Goal: Transaction & Acquisition: Purchase product/service

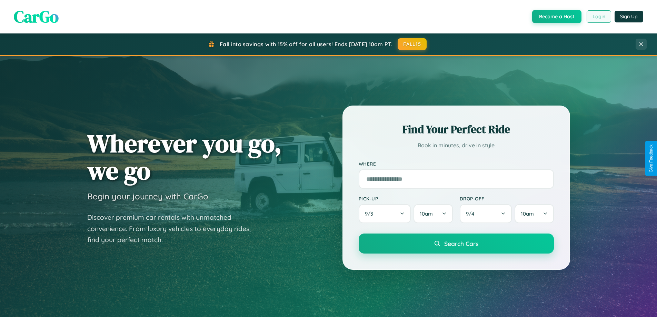
click at [598, 17] on button "Login" at bounding box center [599, 16] width 24 height 12
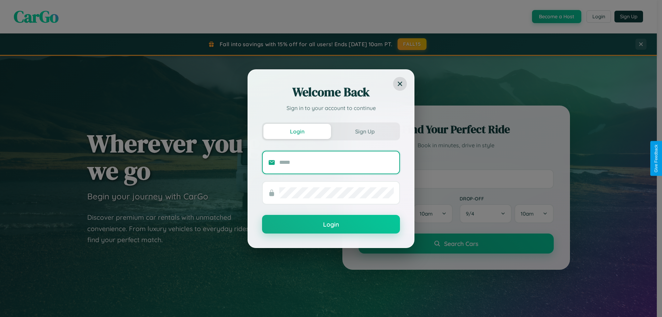
click at [337, 162] on input "text" at bounding box center [336, 162] width 115 height 11
type input "**********"
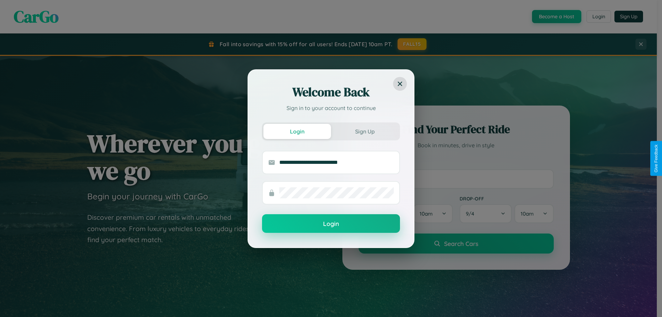
click at [331, 224] on button "Login" at bounding box center [331, 223] width 138 height 19
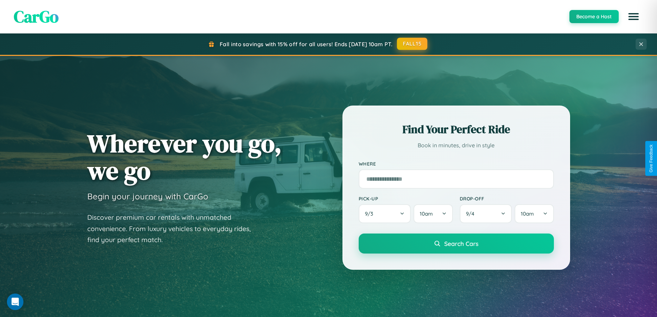
click at [413, 44] on button "FALL15" at bounding box center [412, 44] width 30 height 12
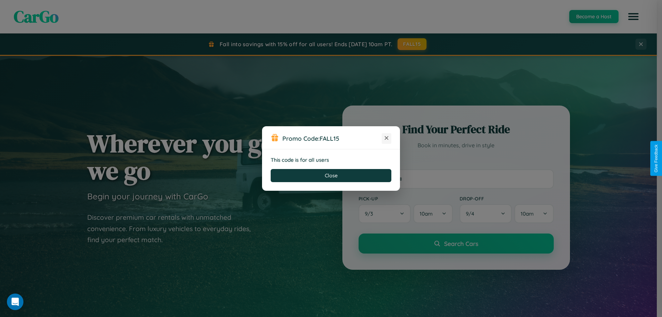
click at [387, 138] on icon at bounding box center [386, 138] width 7 height 7
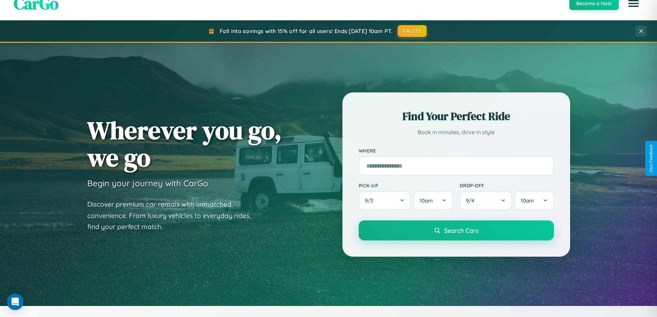
scroll to position [1327, 0]
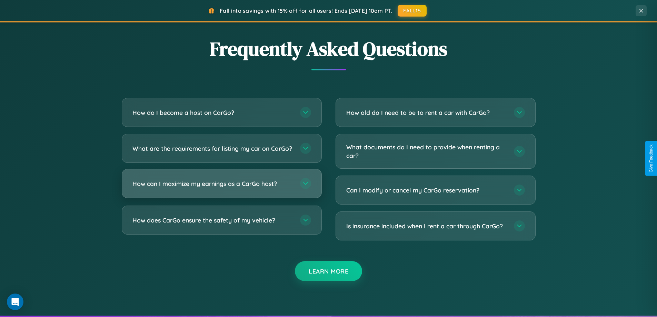
click at [221, 188] on h3 "How can I maximize my earnings as a CarGo host?" at bounding box center [212, 183] width 161 height 9
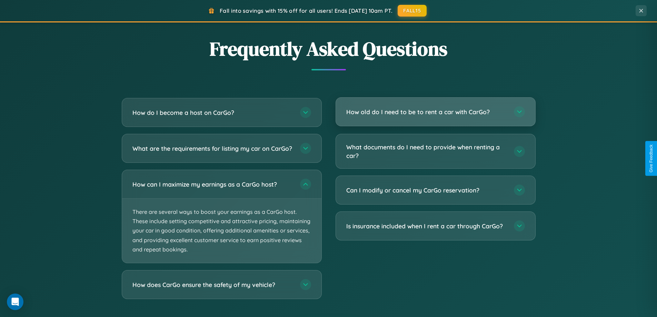
click at [435, 112] on h3 "How old do I need to be to rent a car with CarGo?" at bounding box center [426, 112] width 161 height 9
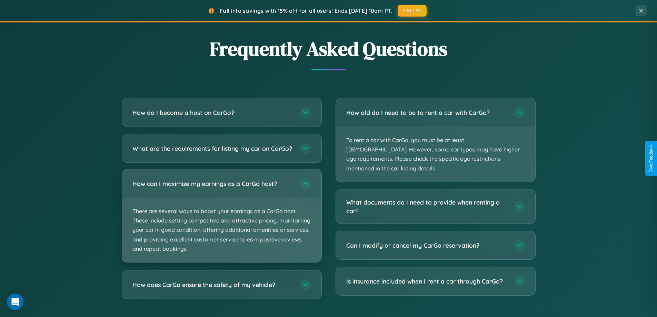
click at [221, 222] on p "There are several ways to boost your earnings as a CarGo host. These include se…" at bounding box center [221, 230] width 199 height 64
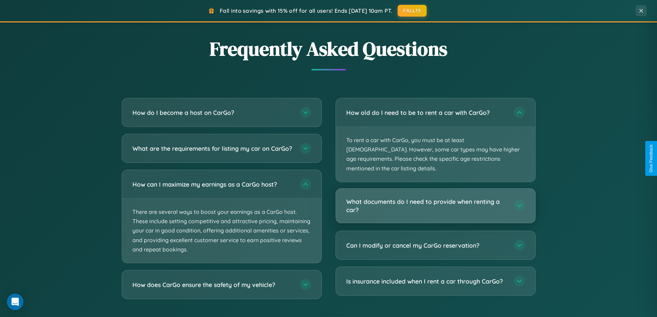
click at [435, 197] on h3 "What documents do I need to provide when renting a car?" at bounding box center [426, 205] width 161 height 17
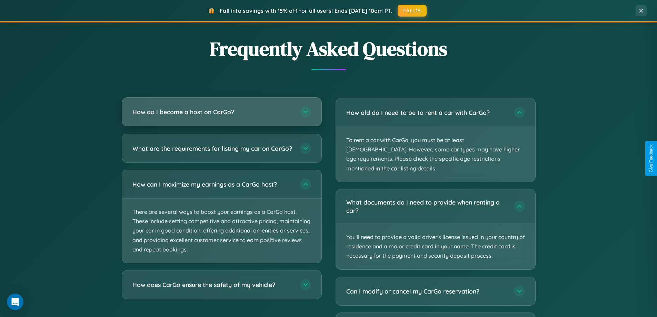
click at [221, 112] on h3 "How do I become a host on CarGo?" at bounding box center [212, 112] width 161 height 9
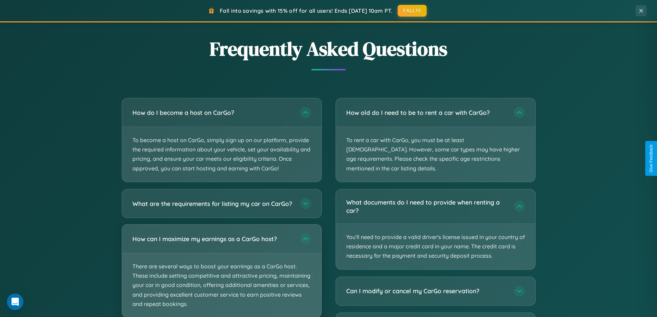
click at [221, 274] on p "There are several ways to boost your earnings as a CarGo host. These include se…" at bounding box center [221, 285] width 199 height 64
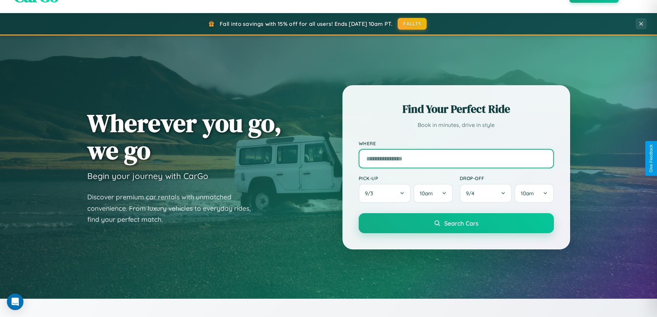
click at [456, 158] on input "text" at bounding box center [456, 158] width 195 height 19
type input "******"
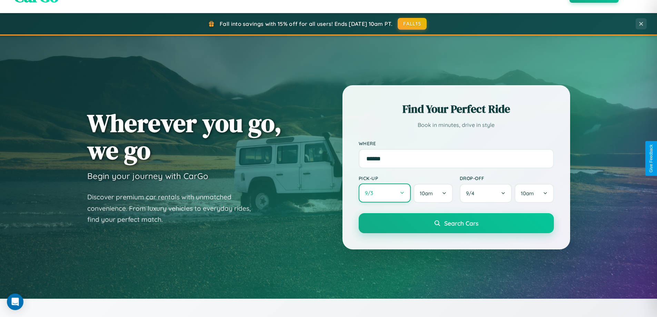
click at [385, 194] on button "9 / 3" at bounding box center [385, 193] width 52 height 19
select select "*"
select select "****"
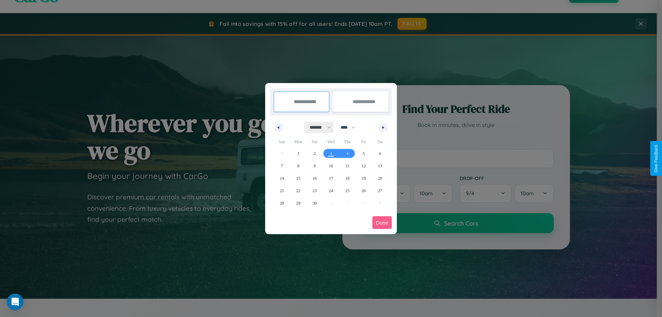
drag, startPoint x: 317, startPoint y: 127, endPoint x: 331, endPoint y: 138, distance: 17.7
click at [317, 127] on select "******* ******** ***** ***** *** **** **** ****** ********* ******* ******** **…" at bounding box center [319, 127] width 29 height 11
select select "*"
drag, startPoint x: 351, startPoint y: 127, endPoint x: 331, endPoint y: 138, distance: 22.8
click at [351, 127] on select "**** **** **** **** **** **** **** **** **** **** **** **** **** **** **** ****…" at bounding box center [347, 127] width 21 height 11
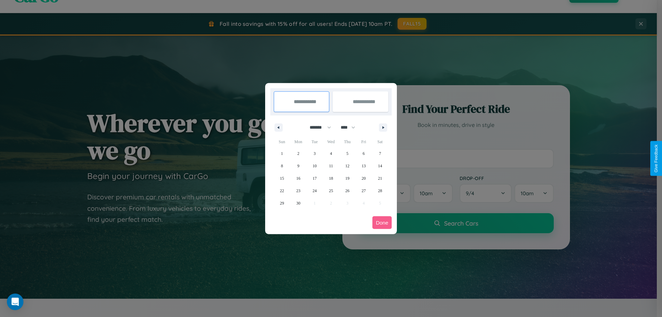
select select "****"
click at [282, 178] on span "14" at bounding box center [282, 178] width 4 height 12
type input "**********"
click at [298, 190] on span "22" at bounding box center [298, 191] width 4 height 12
type input "**********"
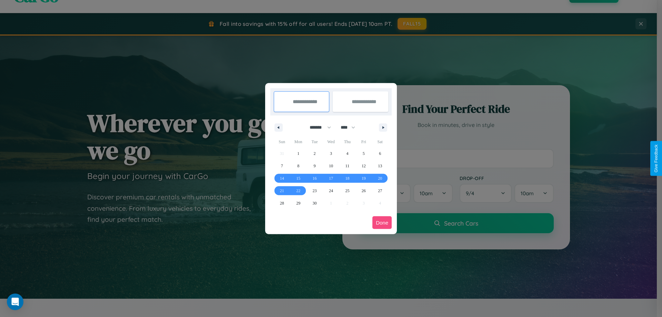
click at [382, 222] on button "Done" at bounding box center [382, 222] width 19 height 13
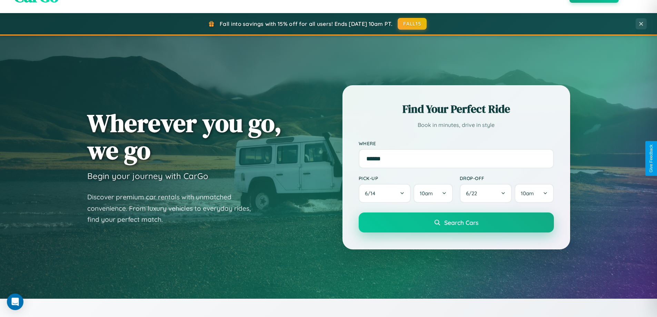
click at [456, 222] on span "Search Cars" at bounding box center [461, 223] width 34 height 8
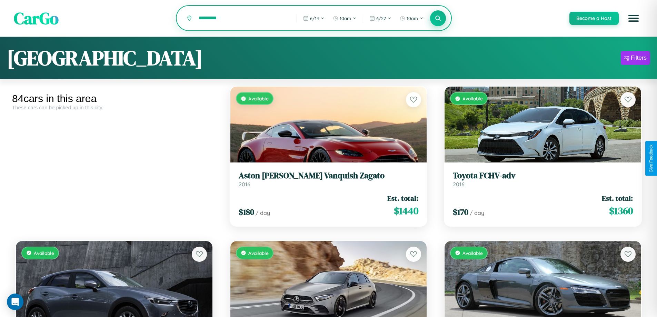
type input "*********"
click at [438, 19] on icon at bounding box center [438, 18] width 7 height 7
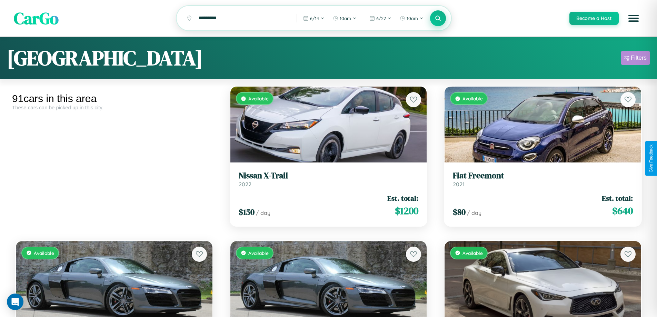
click at [635, 59] on div "Filters" at bounding box center [639, 57] width 16 height 7
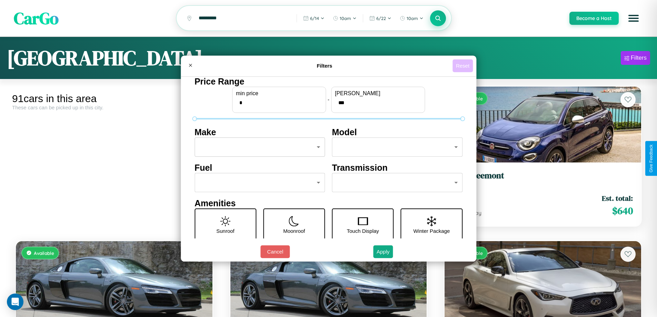
click at [464, 66] on button "Reset" at bounding box center [463, 65] width 20 height 13
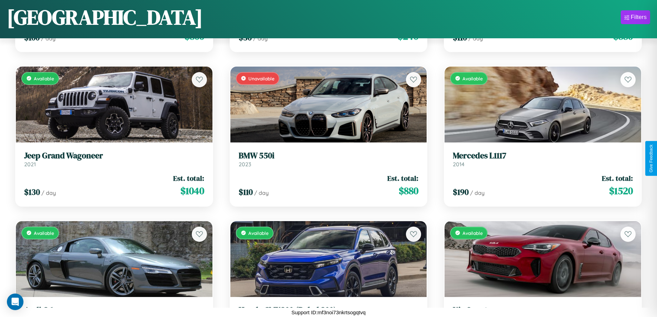
scroll to position [1024, 0]
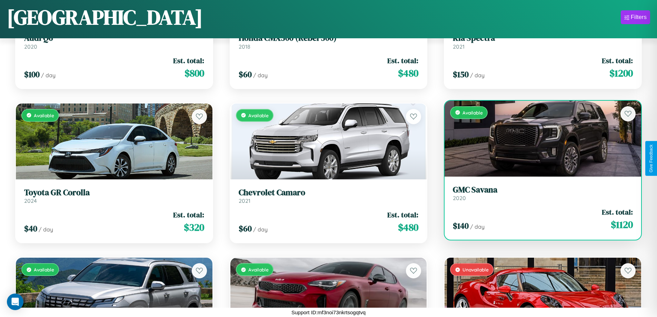
click at [538, 193] on h3 "GMC Savana" at bounding box center [543, 190] width 180 height 10
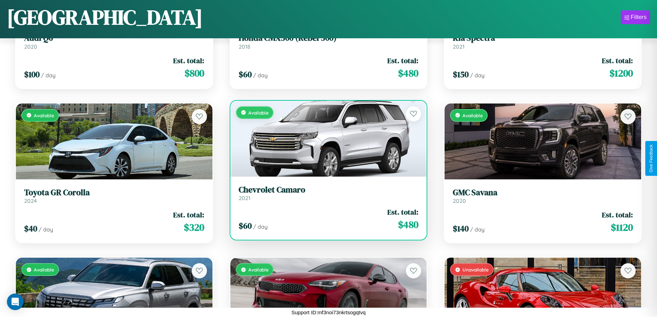
scroll to position [2877, 0]
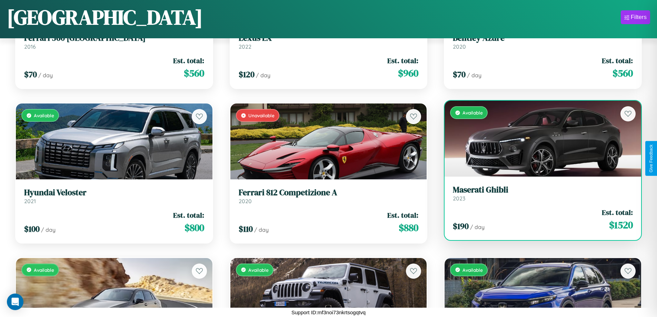
click at [538, 195] on link "Maserati Ghibli 2023" at bounding box center [543, 193] width 180 height 17
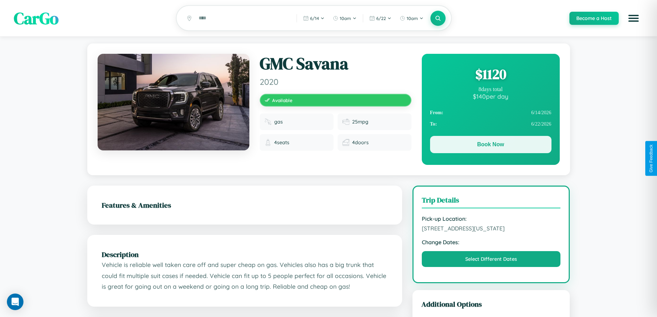
click at [490, 146] on button "Book Now" at bounding box center [490, 144] width 121 height 17
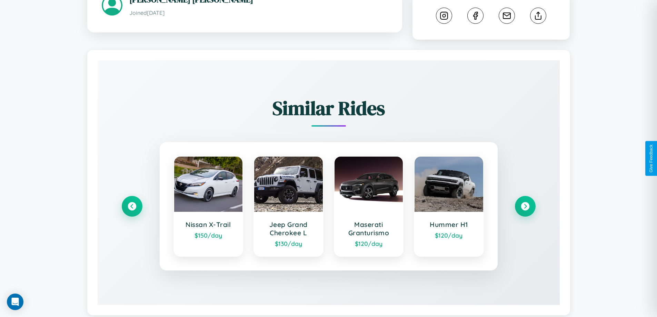
scroll to position [391, 0]
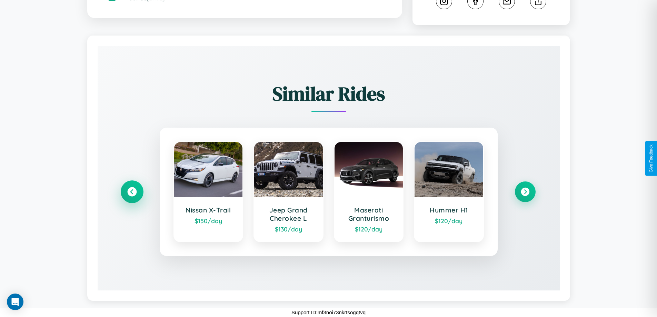
click at [132, 192] on icon at bounding box center [131, 191] width 9 height 9
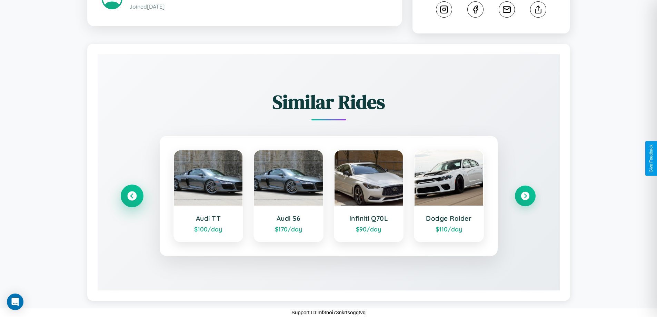
scroll to position [383, 0]
click at [525, 196] on icon at bounding box center [524, 195] width 9 height 9
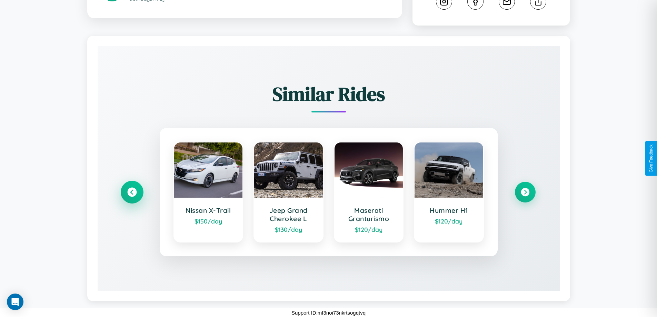
click at [132, 197] on icon at bounding box center [131, 192] width 9 height 9
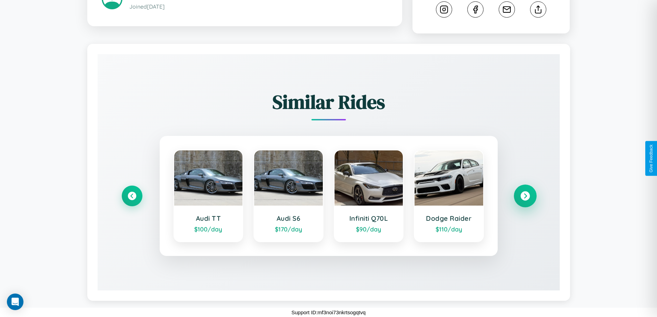
click at [525, 196] on icon at bounding box center [524, 195] width 9 height 9
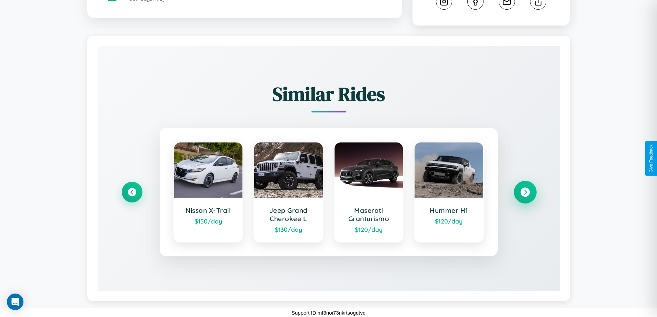
click at [525, 197] on icon at bounding box center [524, 192] width 9 height 9
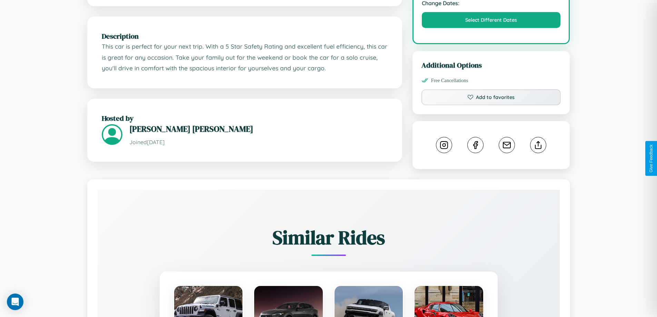
scroll to position [234, 0]
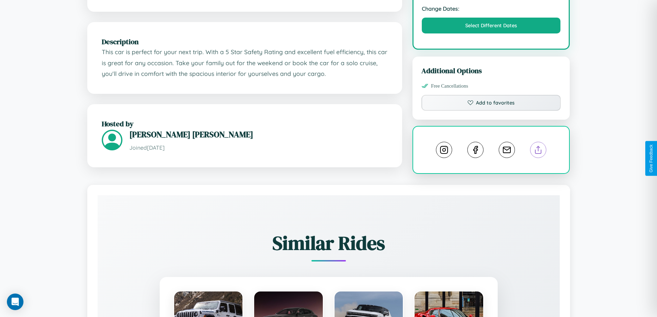
click at [538, 151] on line at bounding box center [538, 148] width 0 height 5
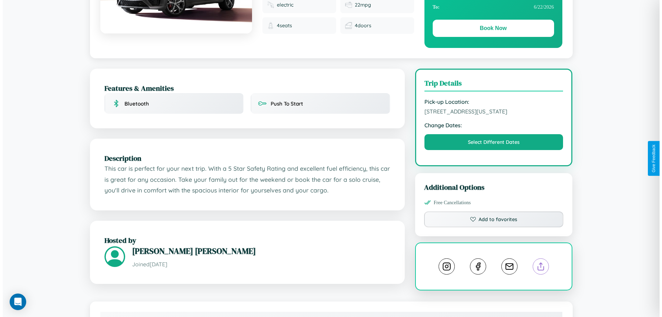
scroll to position [0, 0]
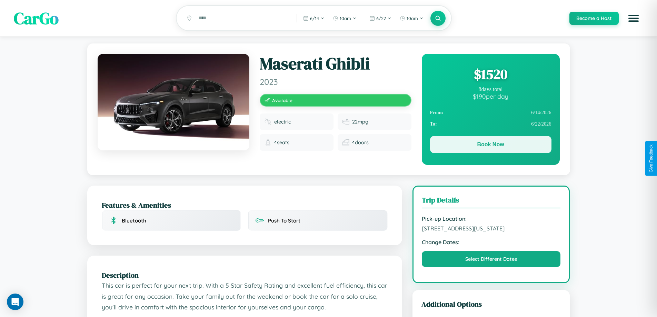
click at [490, 146] on button "Book Now" at bounding box center [490, 144] width 121 height 17
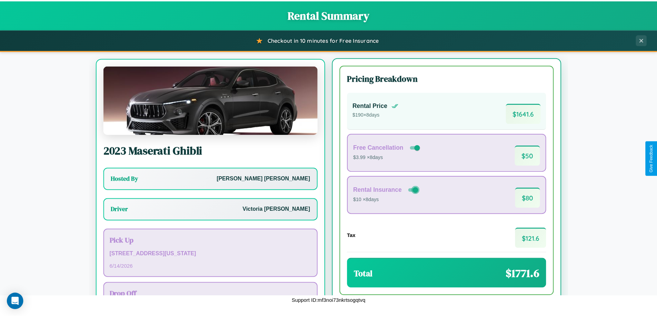
scroll to position [32, 0]
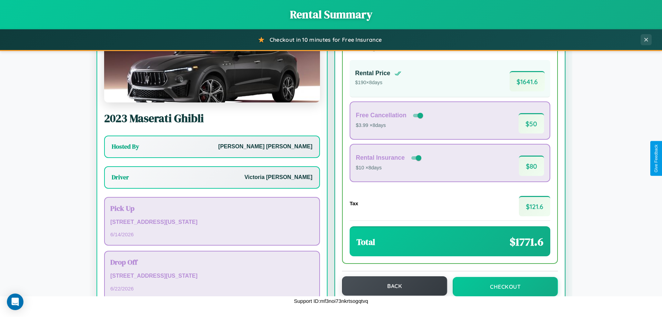
click at [391, 286] on button "Back" at bounding box center [394, 285] width 105 height 19
